Goal: Check status: Check status

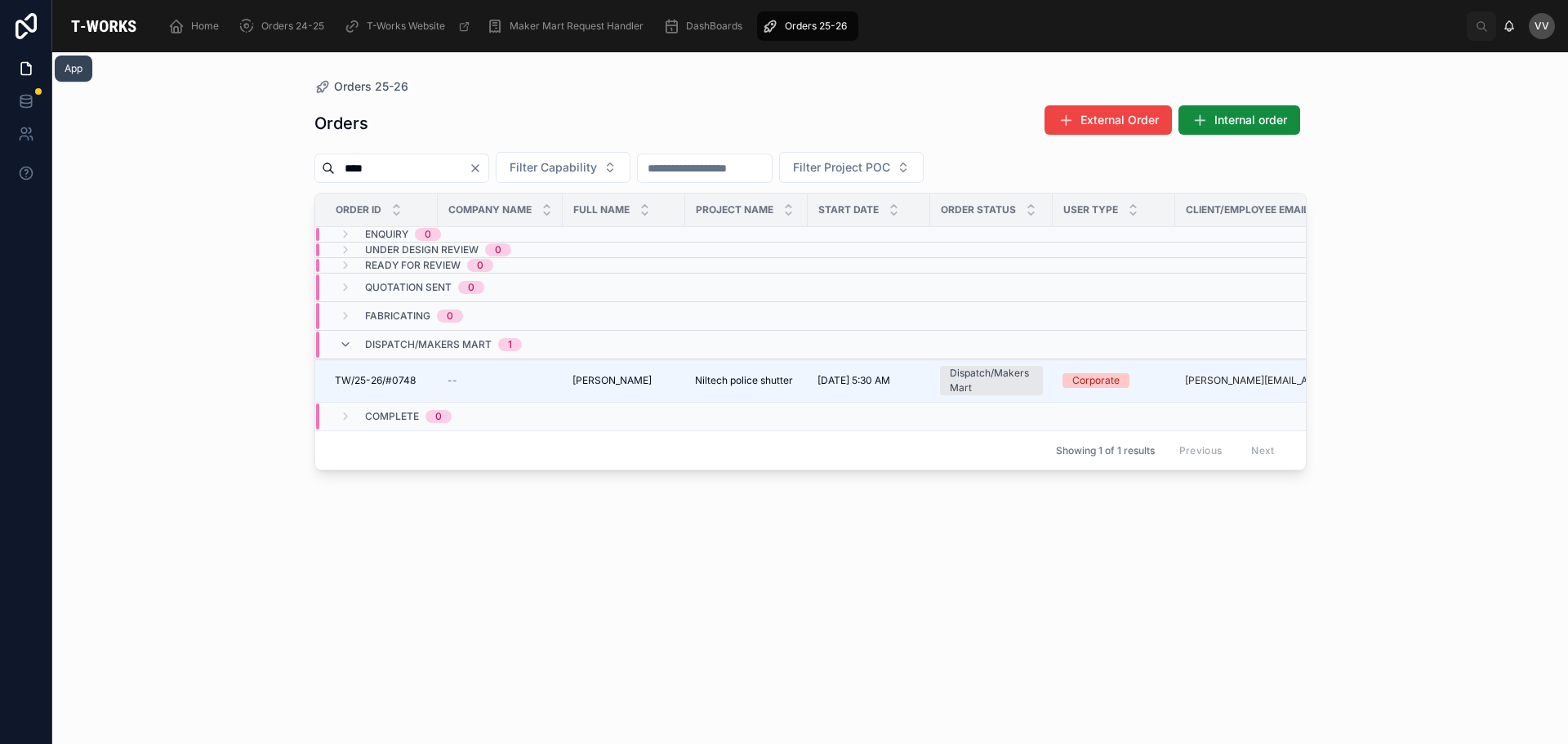
drag, startPoint x: 0, startPoint y: 0, endPoint x: 22, endPoint y: 67, distance: 70.5
click at [22, 67] on icon at bounding box center [26, 68] width 16 height 16
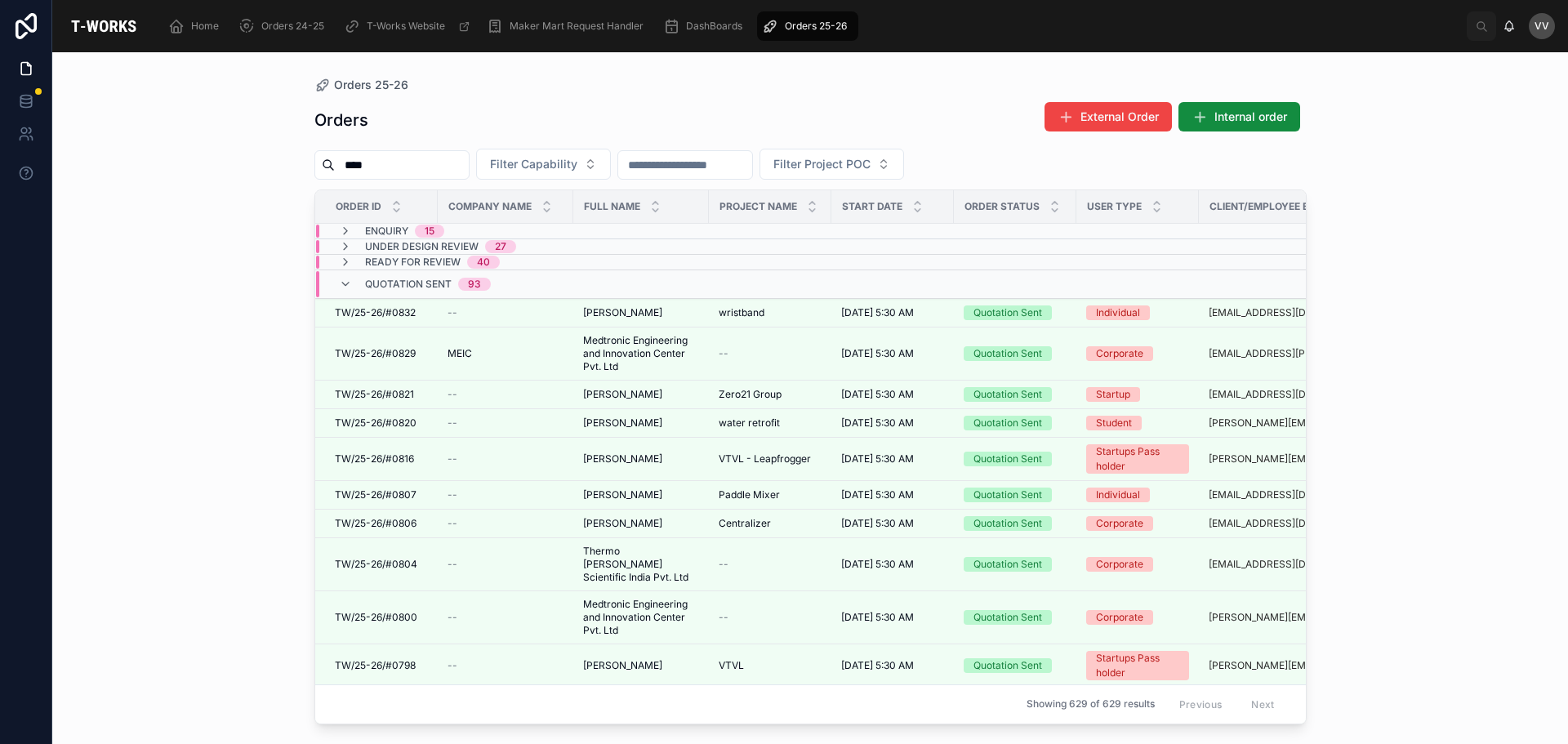
click at [428, 172] on input "****" at bounding box center [402, 164] width 134 height 22
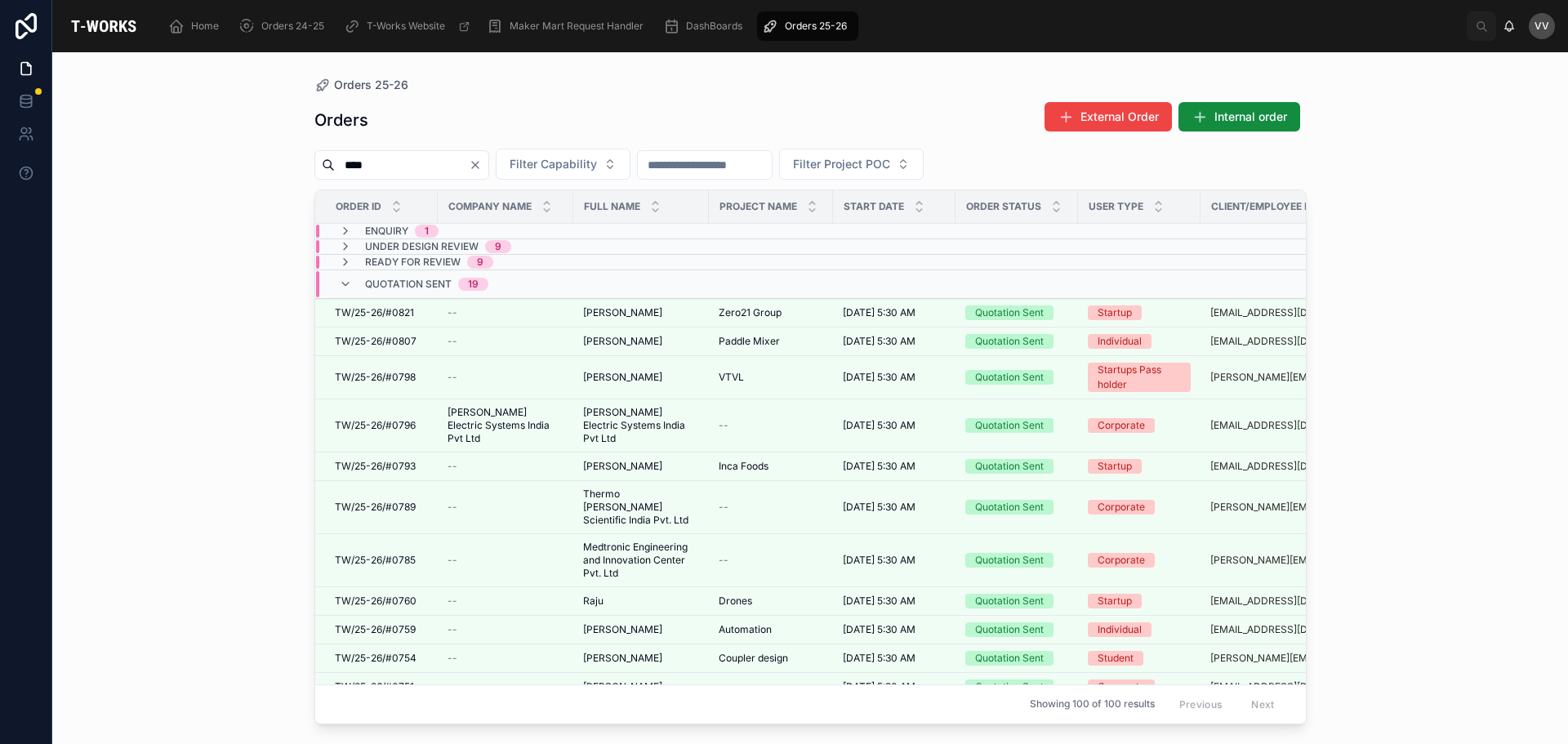
type input "****"
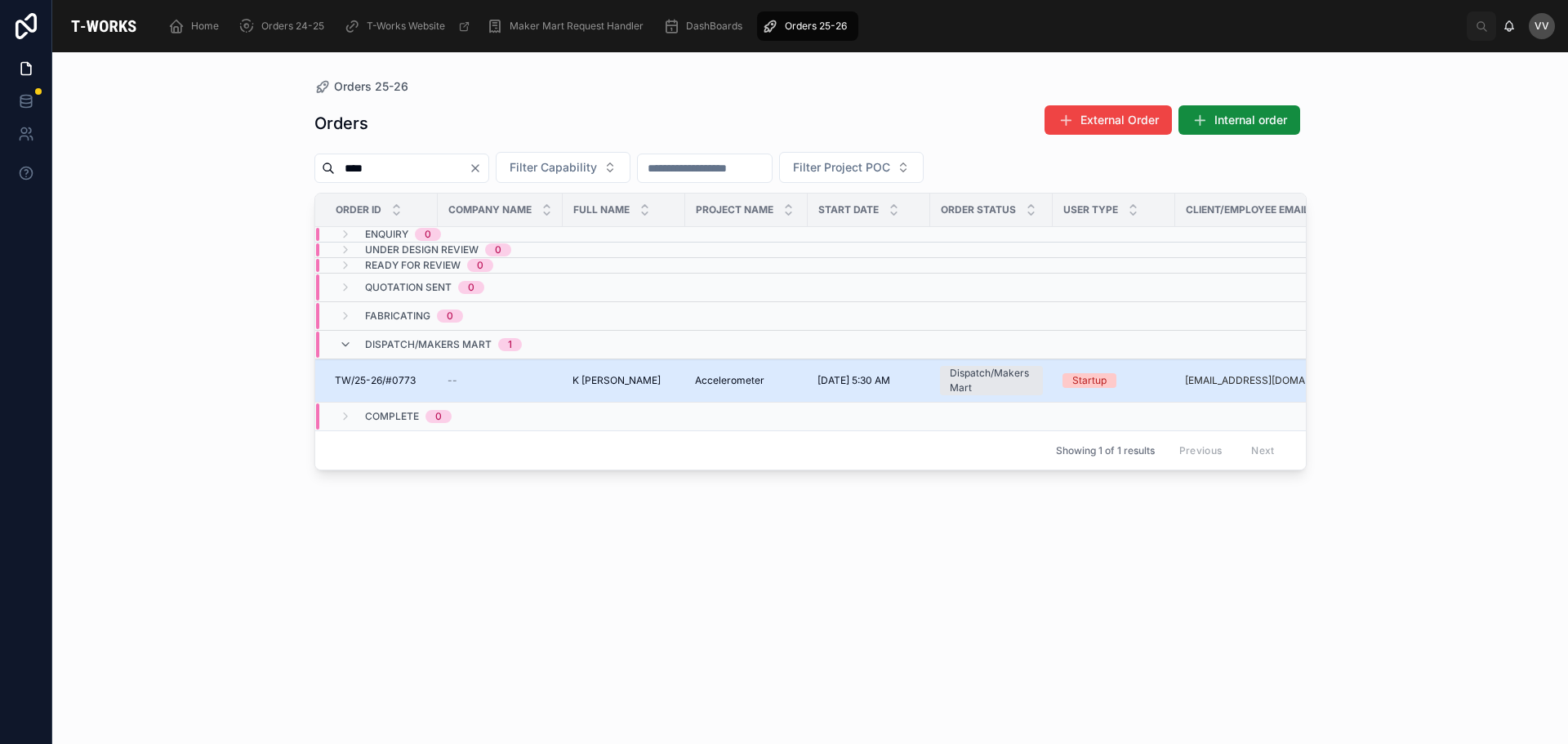
click at [397, 373] on td "TW/25-26/#0773 TW/25-26/#0773" at bounding box center [376, 381] width 122 height 43
click at [398, 379] on span "TW/25-26/#0773" at bounding box center [376, 380] width 81 height 13
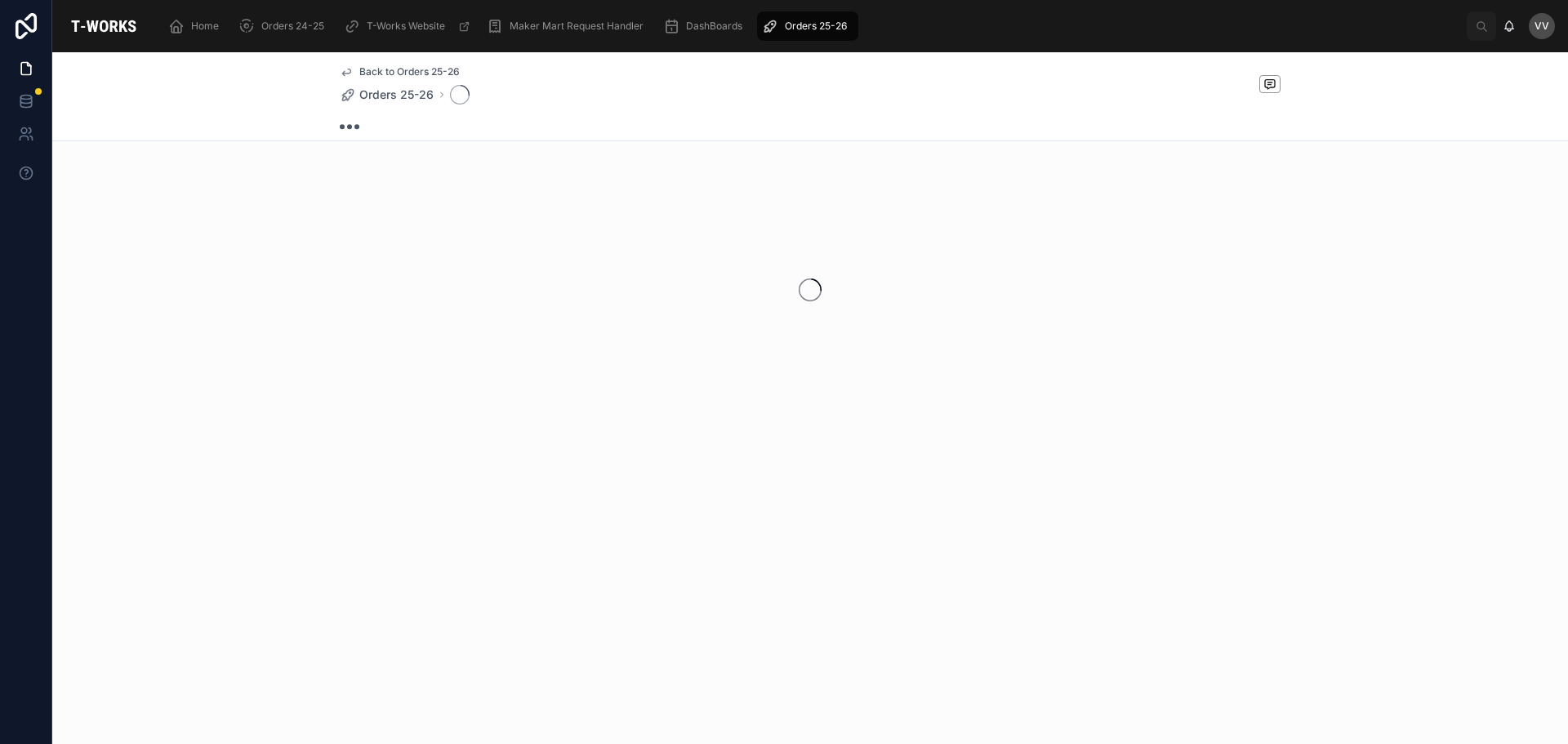
click at [398, 379] on div at bounding box center [810, 289] width 1516 height 258
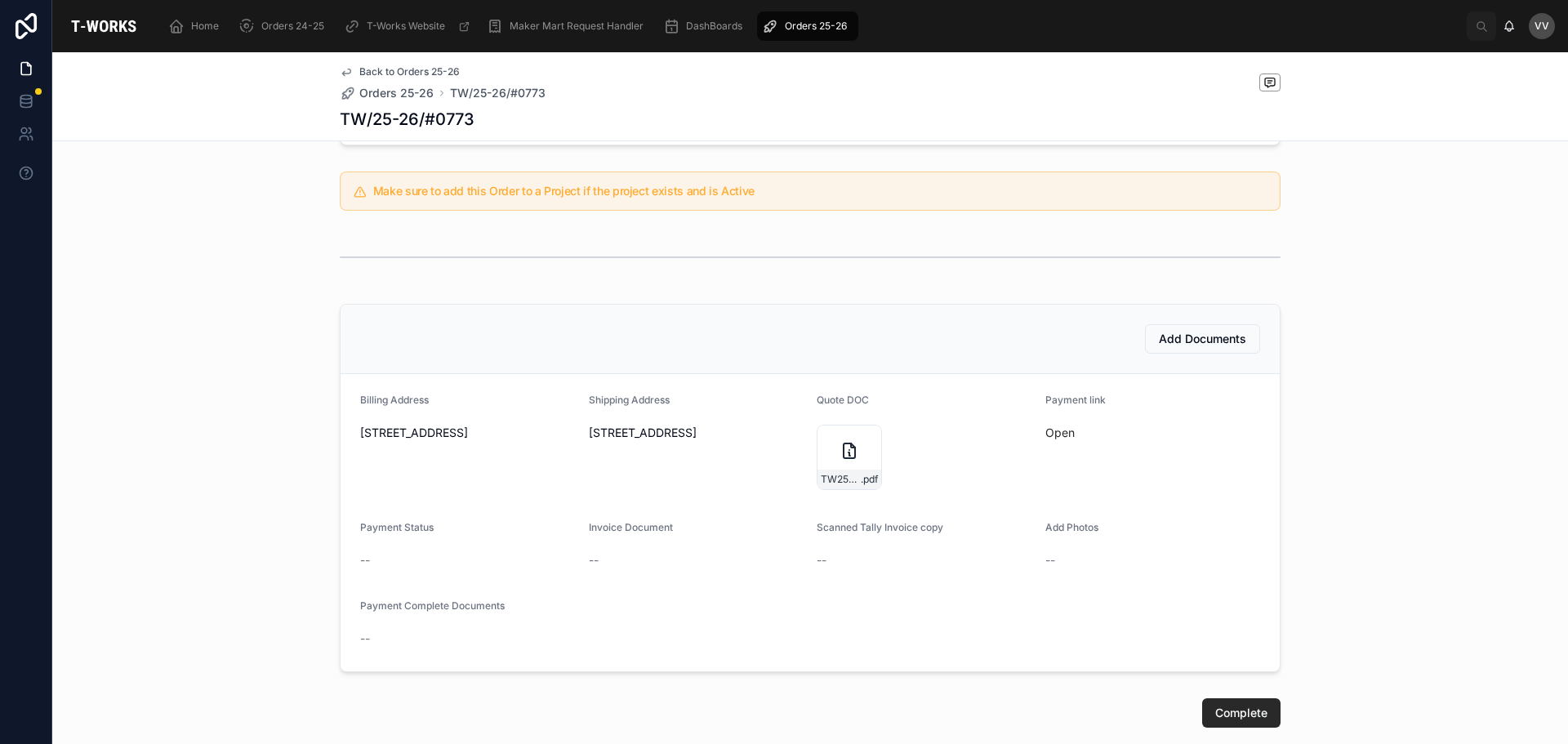
scroll to position [454, 0]
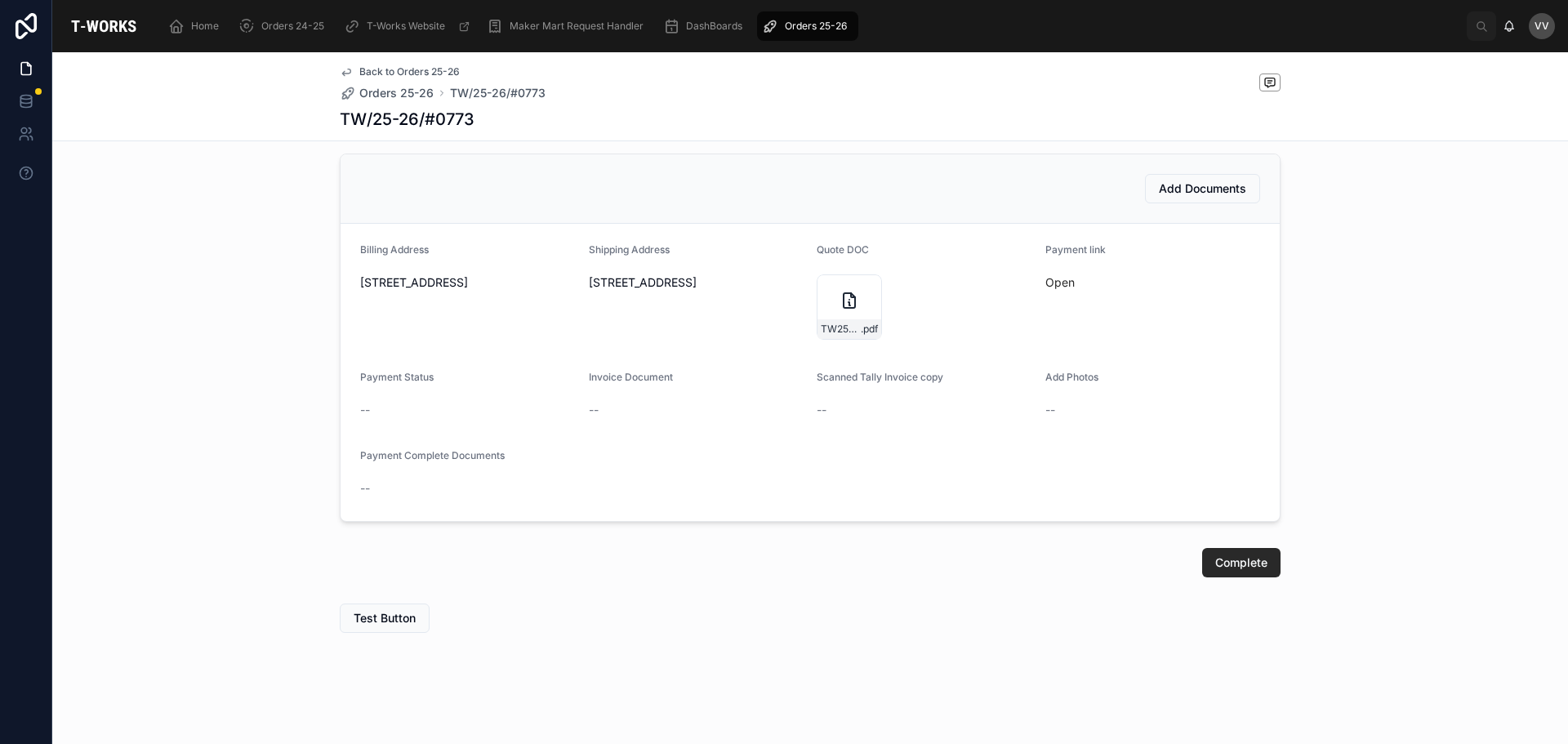
click at [810, 288] on form "Billing Address [STREET_ADDRESS][GEOGRAPHIC_DATA] Shipping Address [STREET_ADDR…" at bounding box center [810, 372] width 939 height 297
click at [828, 299] on div "TW25-26#0773 .pdf" at bounding box center [849, 306] width 66 height 66
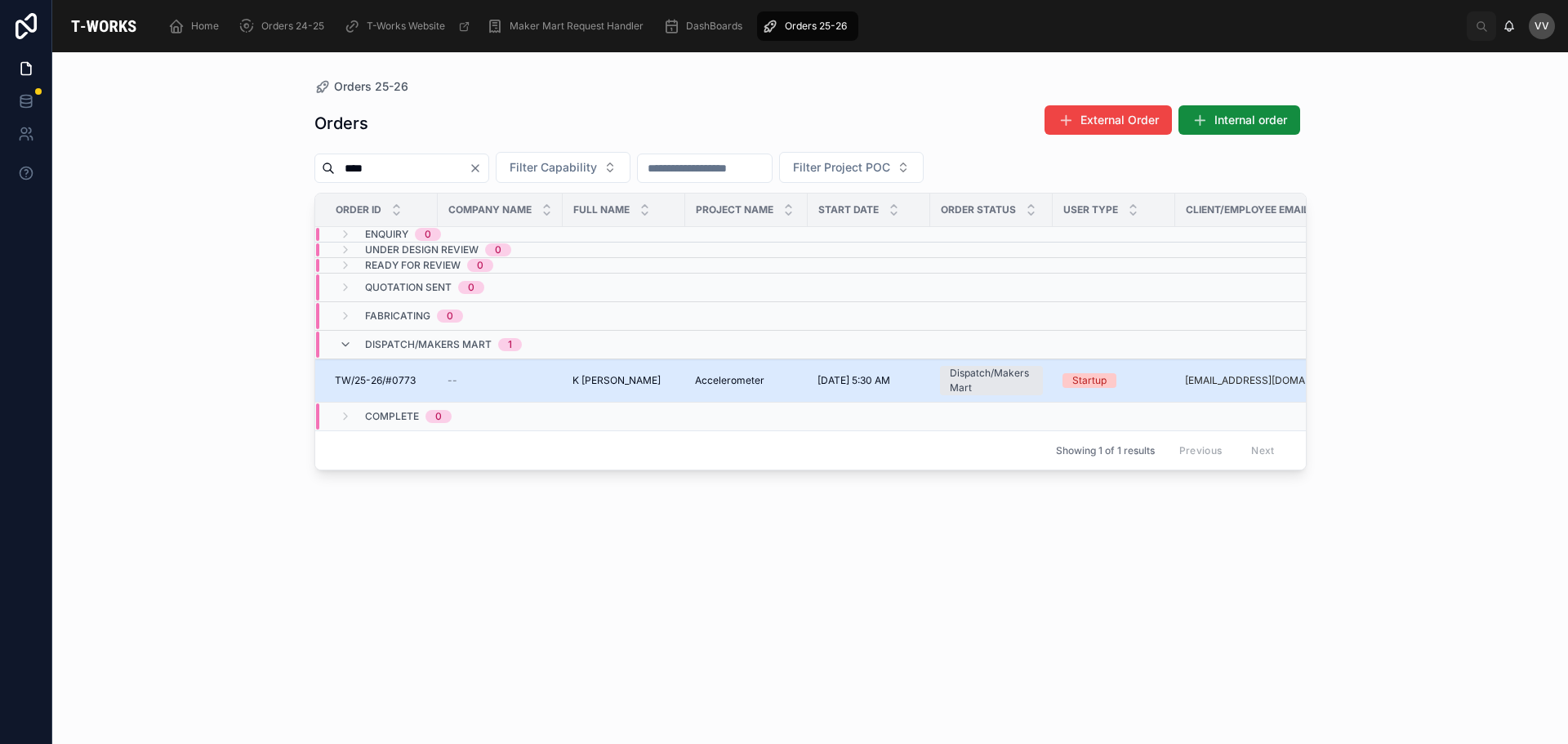
click at [410, 379] on span "TW/25-26/#0773" at bounding box center [376, 380] width 81 height 13
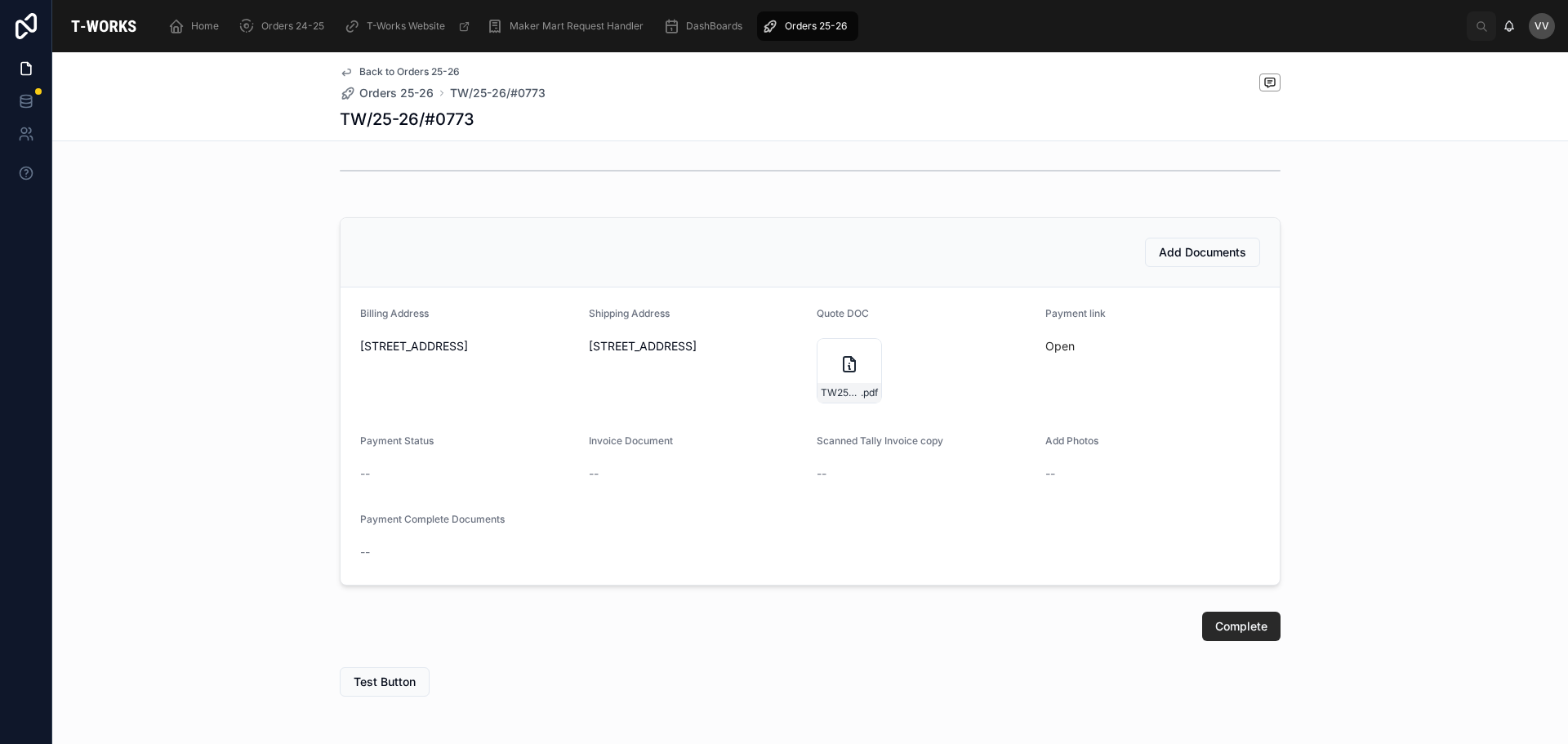
scroll to position [454, 0]
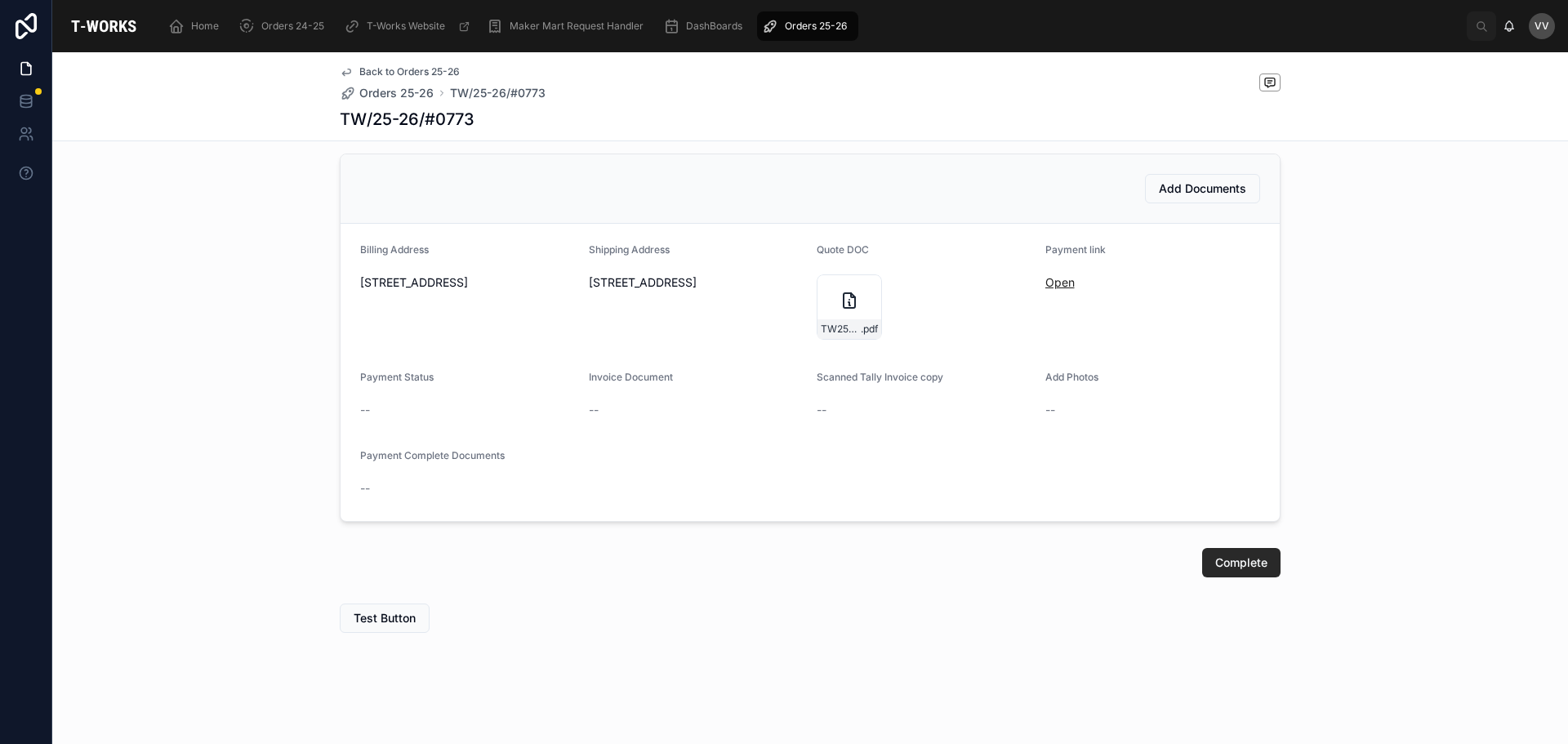
click at [1045, 278] on link "Open" at bounding box center [1059, 281] width 30 height 13
